Goal: Information Seeking & Learning: Learn about a topic

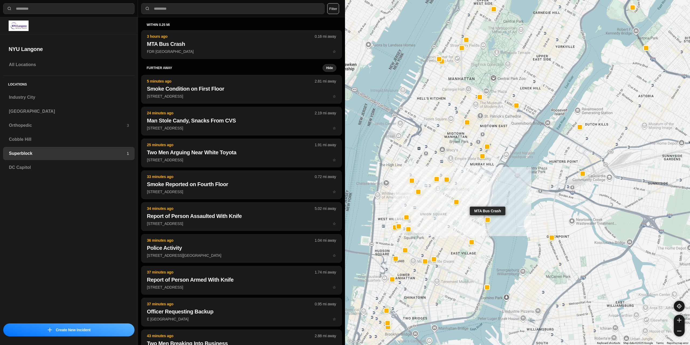
select select "*"
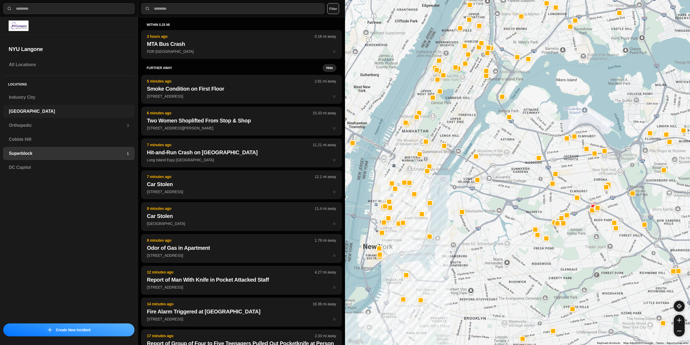
click at [22, 110] on h3 "[GEOGRAPHIC_DATA]" at bounding box center [69, 111] width 120 height 6
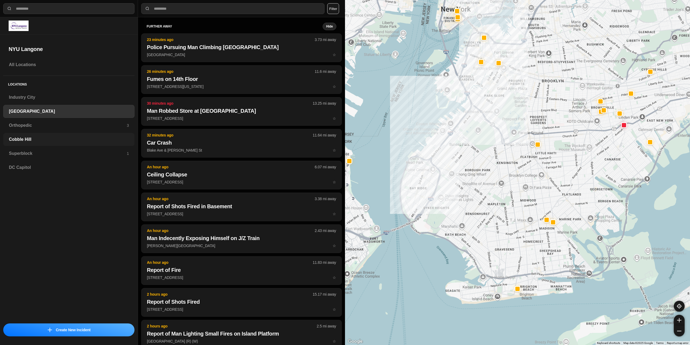
click at [33, 152] on h3 "Superblock" at bounding box center [68, 153] width 118 height 6
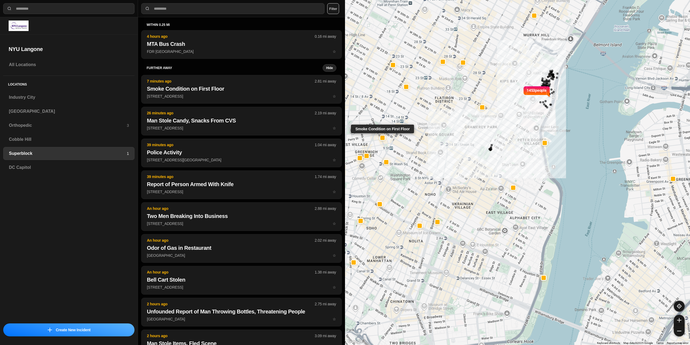
click at [384, 139] on div at bounding box center [382, 138] width 4 height 4
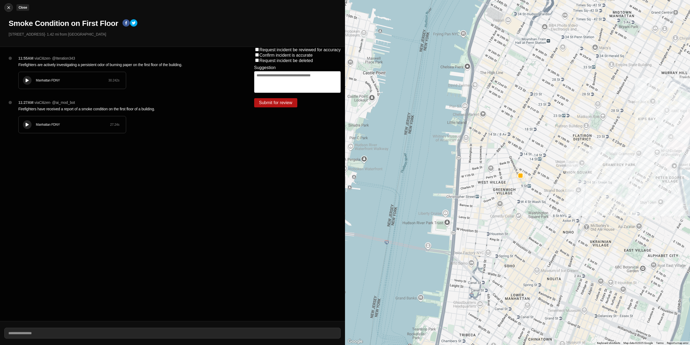
click at [7, 7] on img at bounding box center [8, 7] width 5 height 5
select select "*"
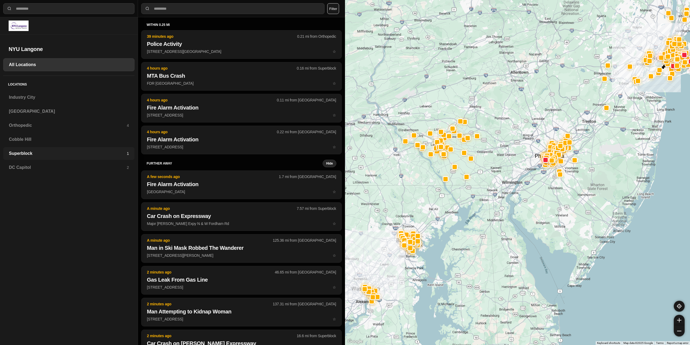
click at [25, 154] on h3 "Superblock" at bounding box center [68, 153] width 118 height 6
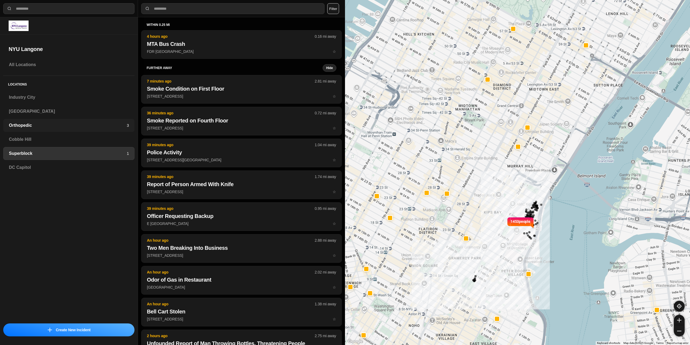
click at [47, 125] on h3 "Orthopedic" at bounding box center [68, 125] width 118 height 6
